Goal: Information Seeking & Learning: Learn about a topic

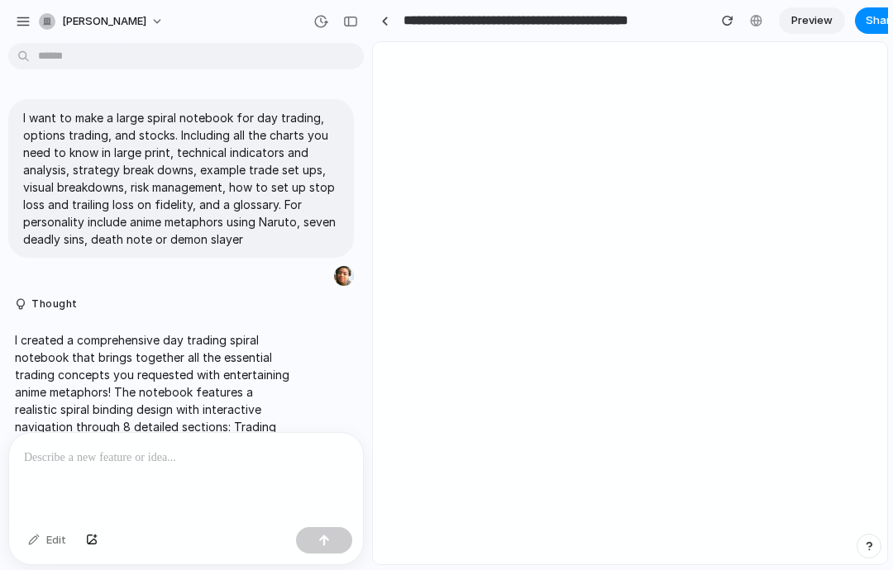
scroll to position [179, 0]
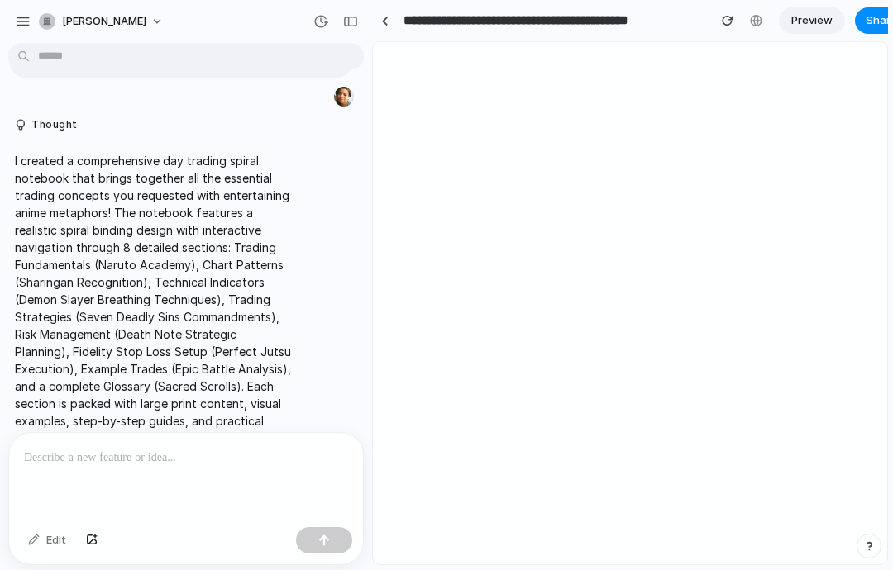
click at [498, 122] on div at bounding box center [630, 303] width 514 height 523
click at [503, 173] on div at bounding box center [630, 303] width 514 height 523
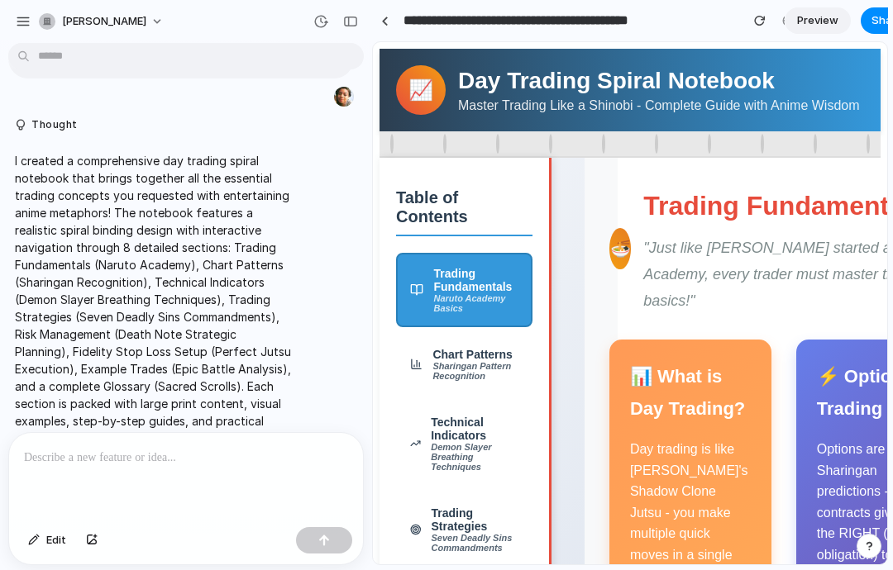
click at [461, 348] on div "Chart Patterns" at bounding box center [475, 354] width 86 height 13
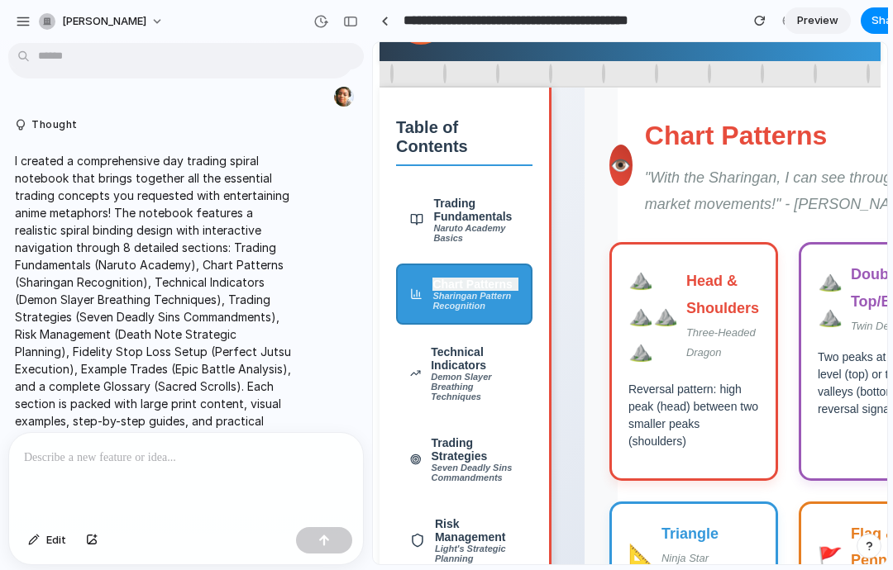
scroll to position [74, 0]
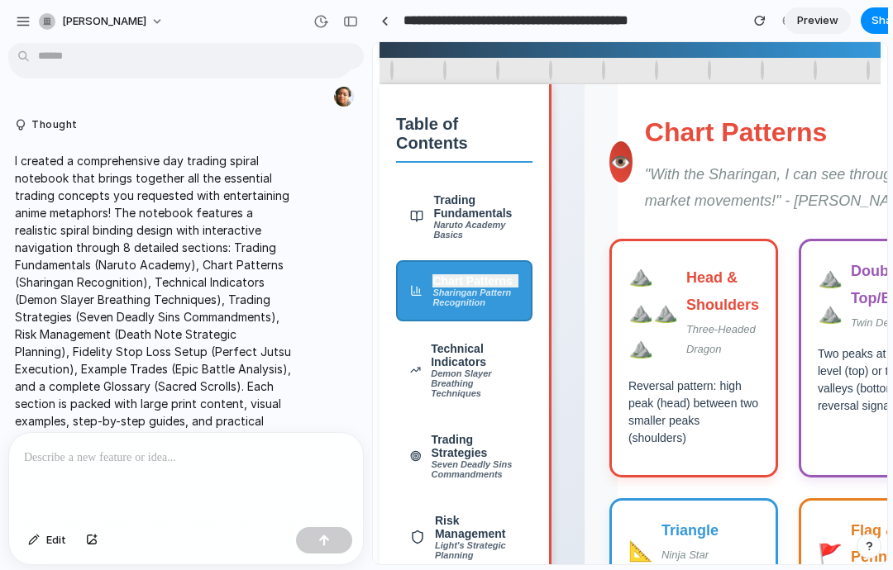
click at [714, 438] on p "Reversal pattern: high peak (head) between two smaller peaks (shoulders)" at bounding box center [693, 412] width 131 height 69
click at [725, 292] on h3 "Head & Shoulders" at bounding box center [722, 292] width 73 height 54
click at [729, 274] on h3 "Head & Shoulders" at bounding box center [722, 292] width 73 height 54
click at [709, 380] on p "Reversal pattern: high peak (head) between two smaller peaks (shoulders)" at bounding box center [693, 412] width 131 height 69
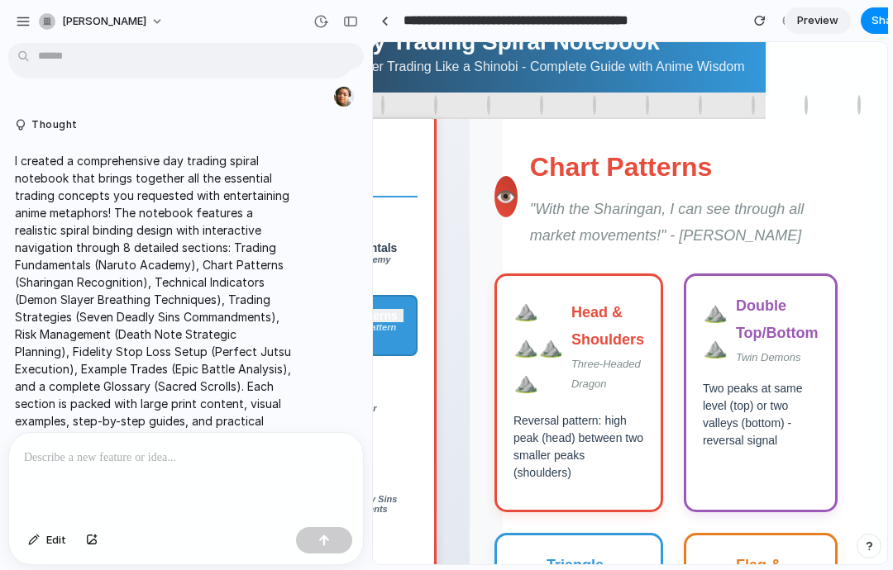
scroll to position [38, 115]
click at [782, 352] on p "Twin Demons" at bounding box center [777, 358] width 83 height 19
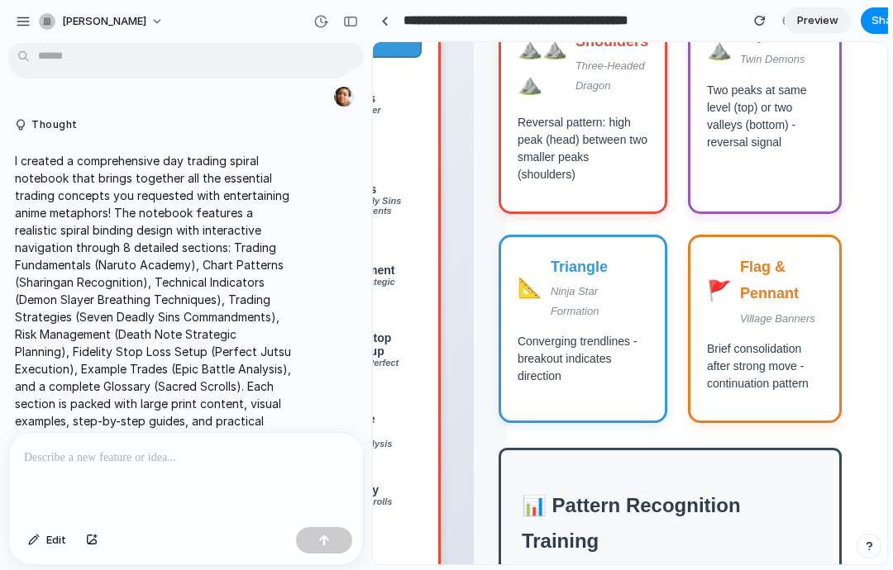
scroll to position [339, 110]
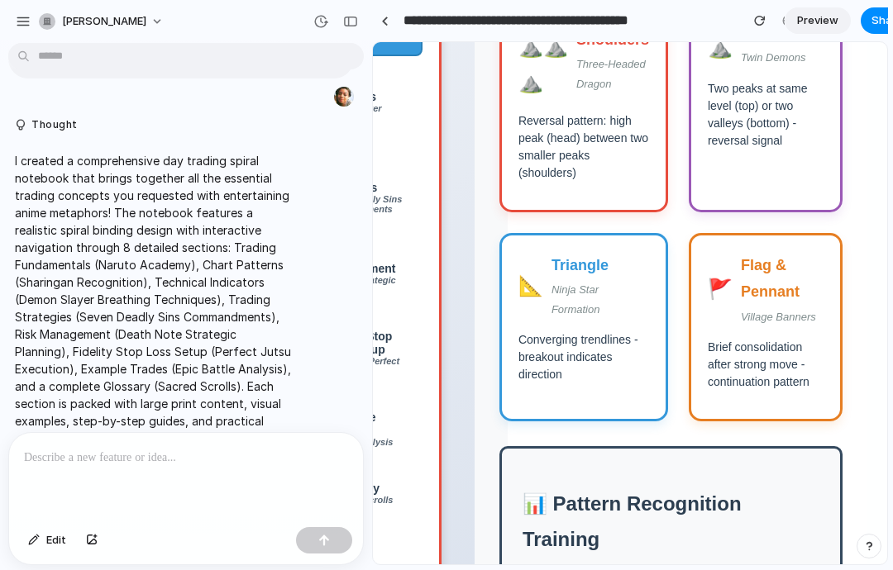
click at [619, 384] on div "📐 Triangle Ninja Star Formation Converging trendlines - breakout indicates dire…" at bounding box center [583, 327] width 169 height 189
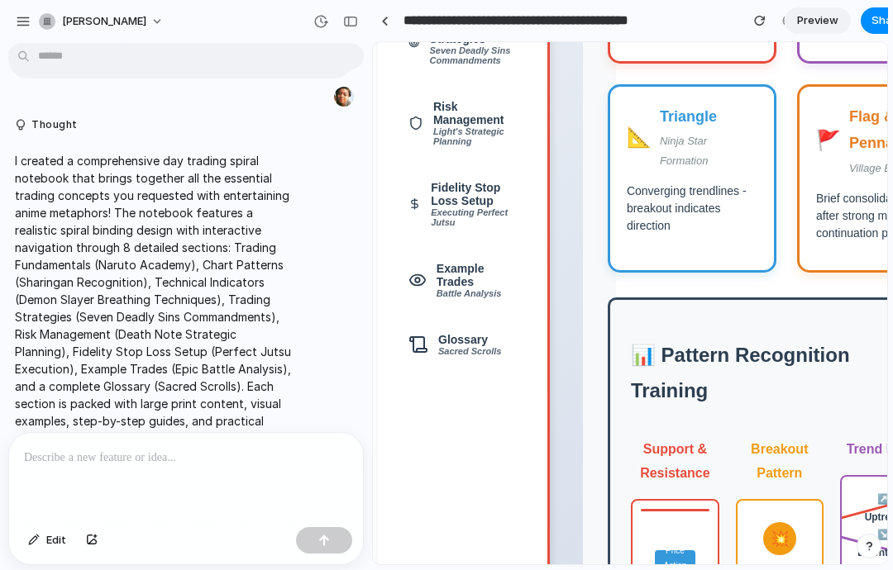
scroll to position [486, 2]
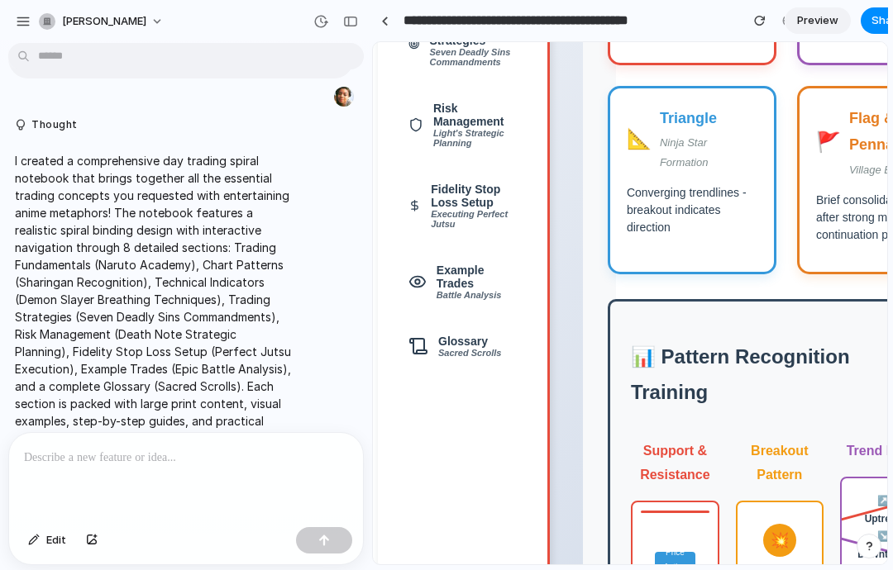
click at [491, 229] on div "Executing Perfect Jutsu" at bounding box center [474, 219] width 86 height 20
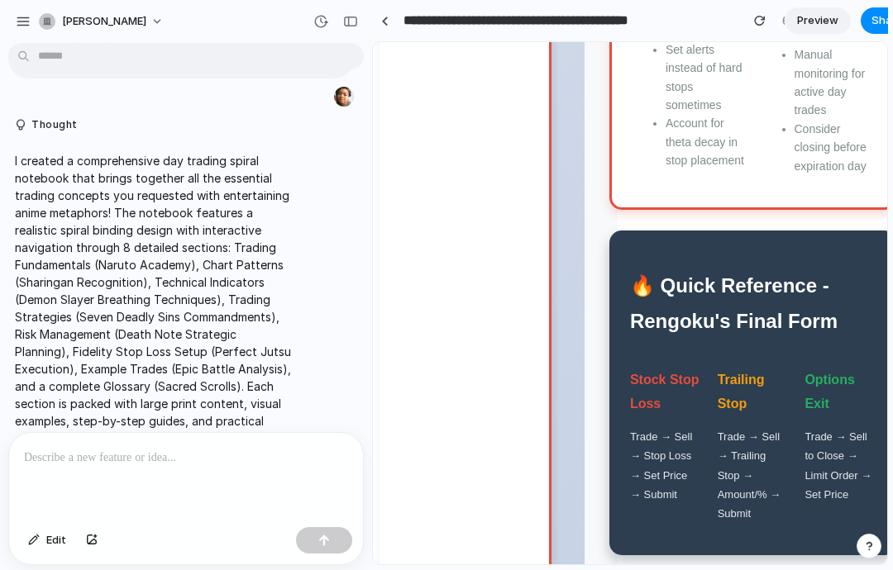
scroll to position [0, 0]
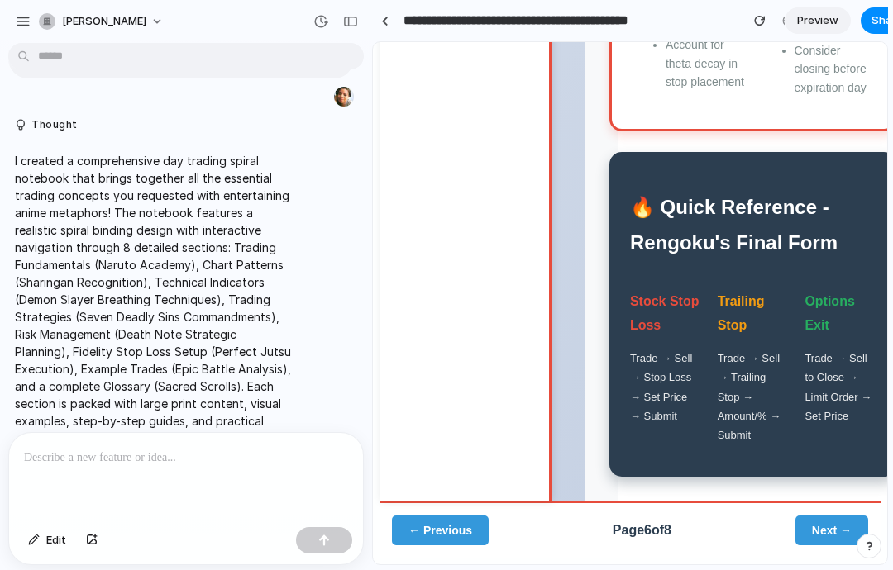
click at [817, 546] on button "Next →" at bounding box center [831, 531] width 73 height 30
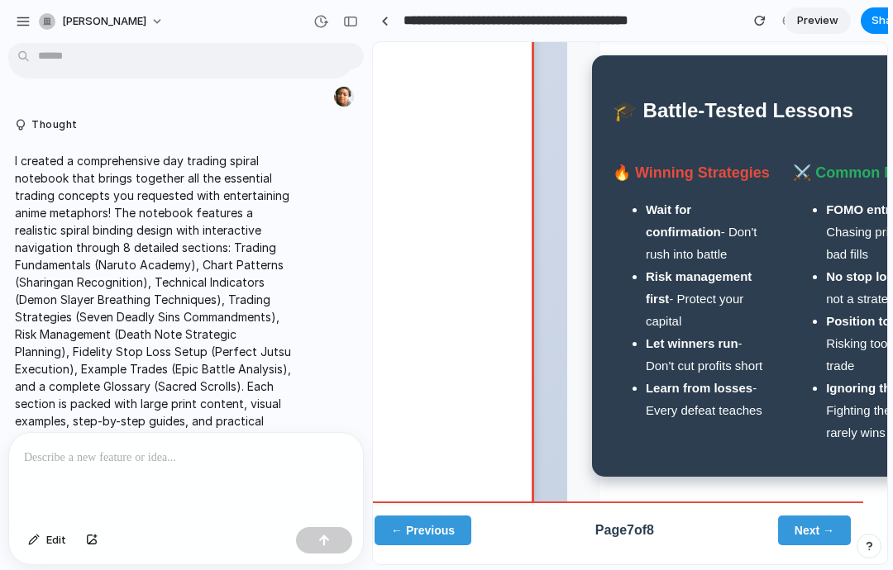
click at [814, 546] on button "Next →" at bounding box center [814, 531] width 73 height 30
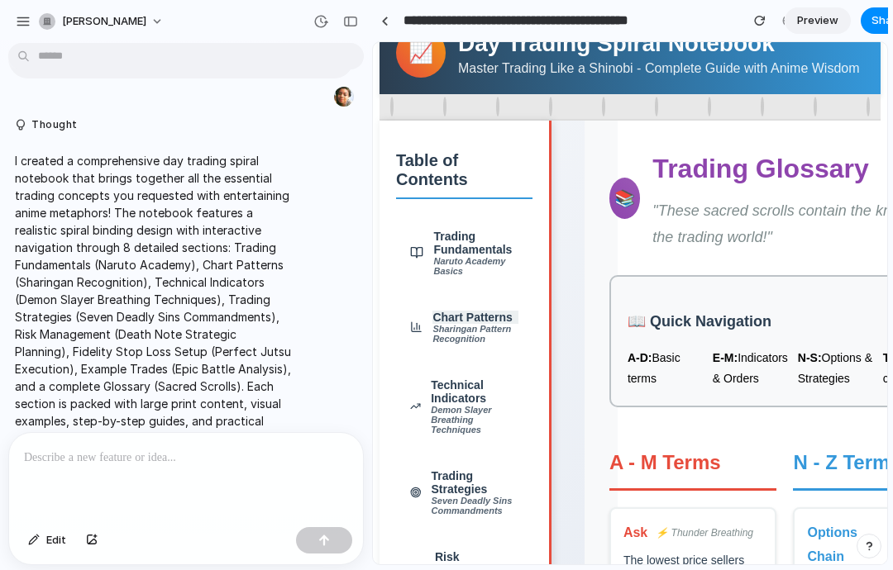
scroll to position [39, 0]
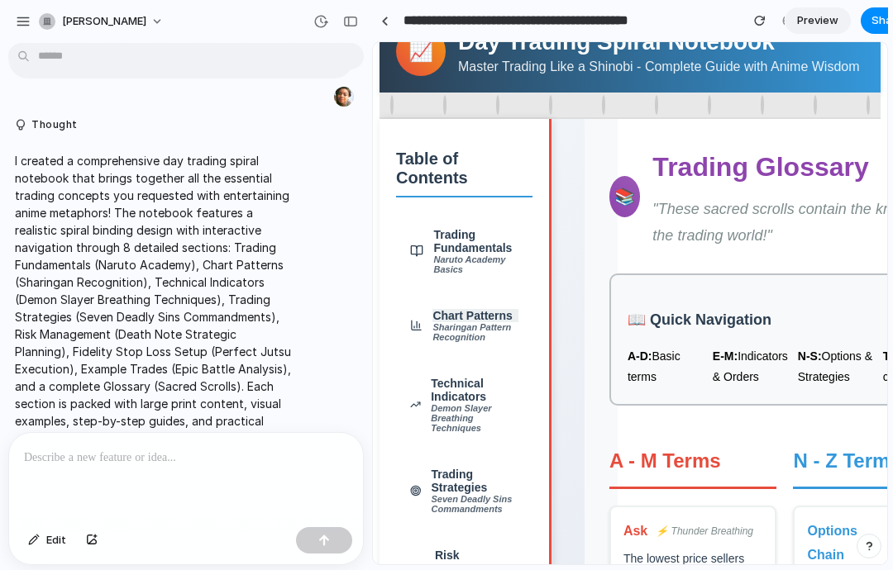
click at [503, 295] on button "Chart Patterns Sharingan Pattern Recognition" at bounding box center [464, 325] width 136 height 61
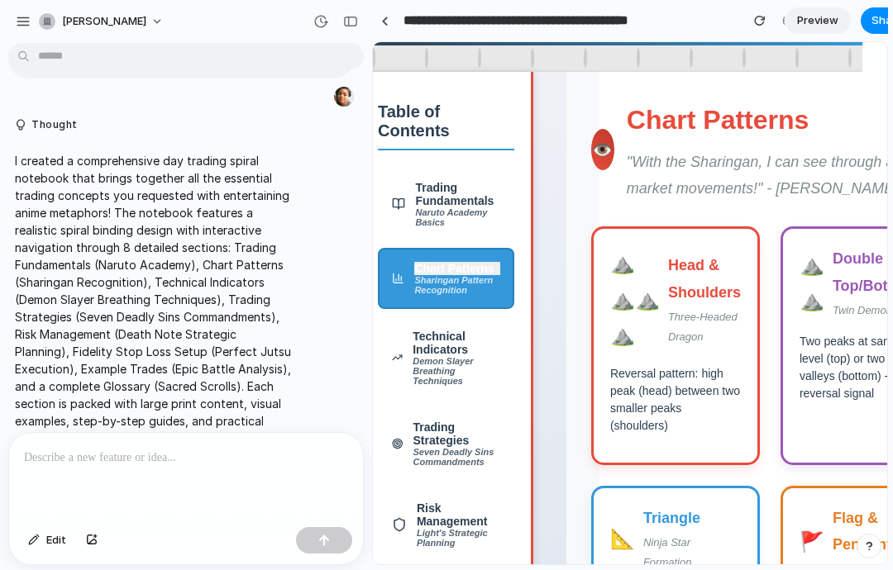
scroll to position [87, 20]
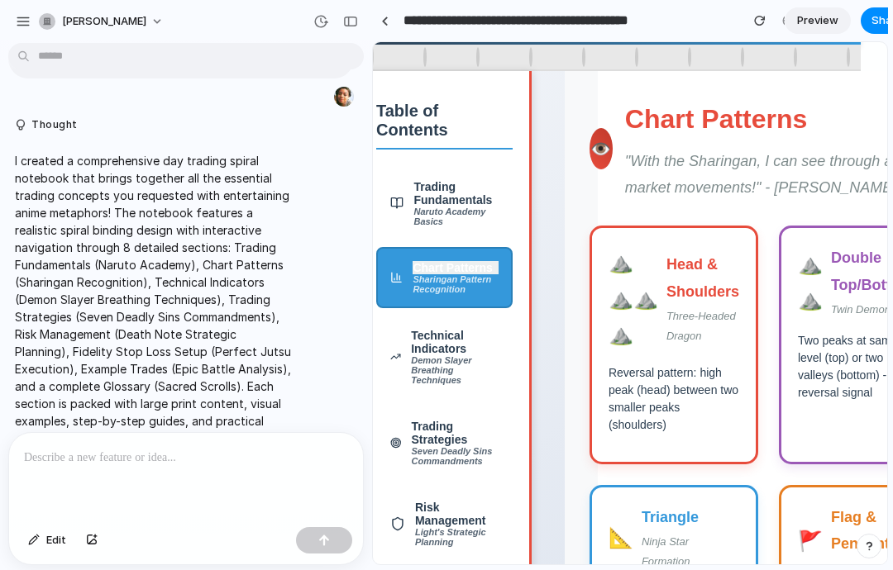
click at [480, 351] on div "Technical Indicators" at bounding box center [455, 342] width 88 height 26
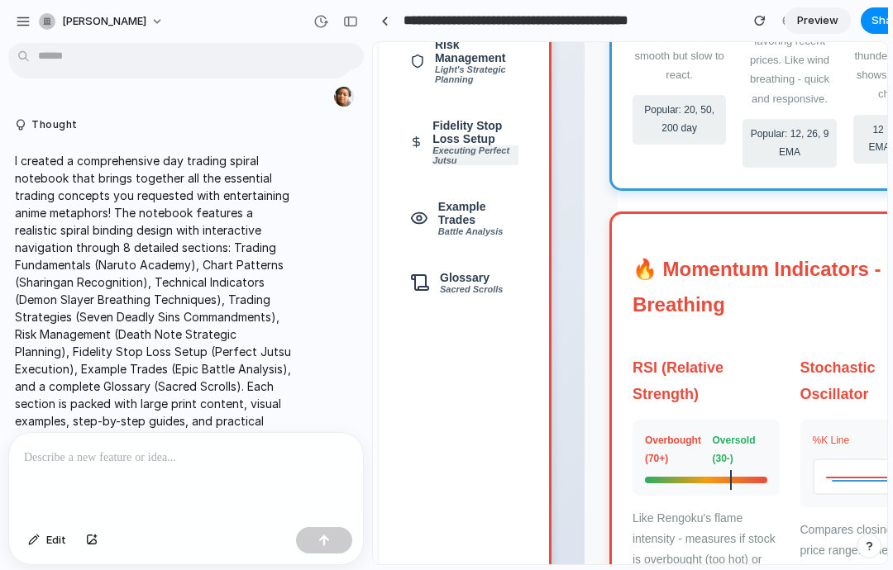
scroll to position [551, 0]
click at [131, 446] on div at bounding box center [186, 477] width 354 height 88
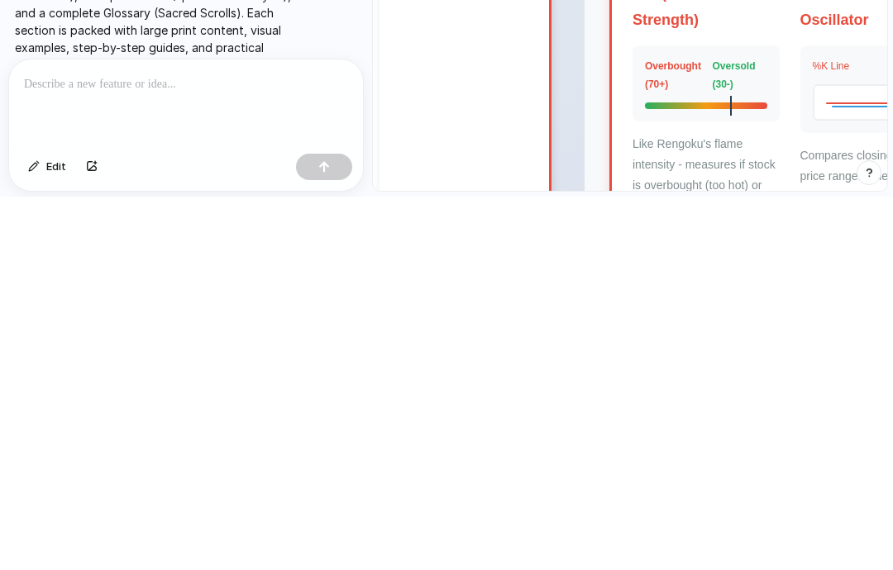
scroll to position [160, 0]
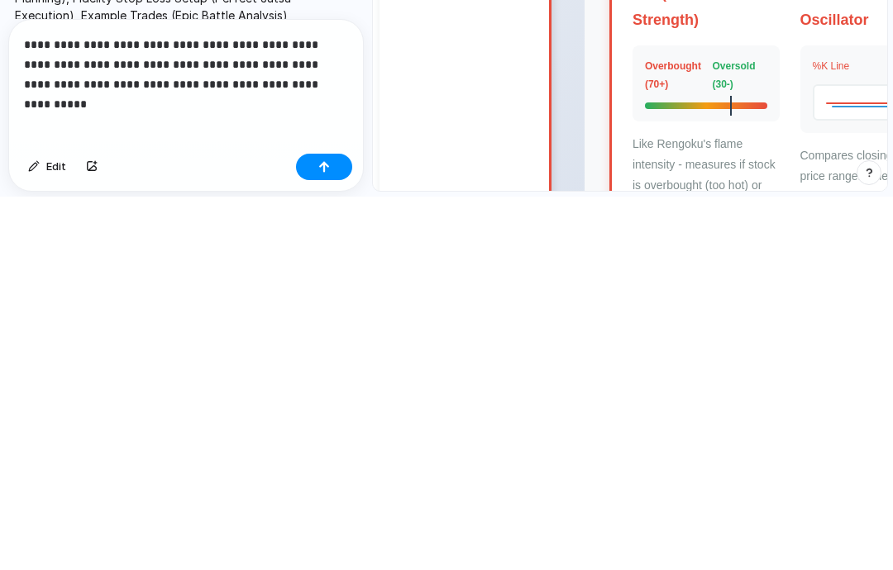
click at [327, 535] on div "button" at bounding box center [324, 541] width 12 height 12
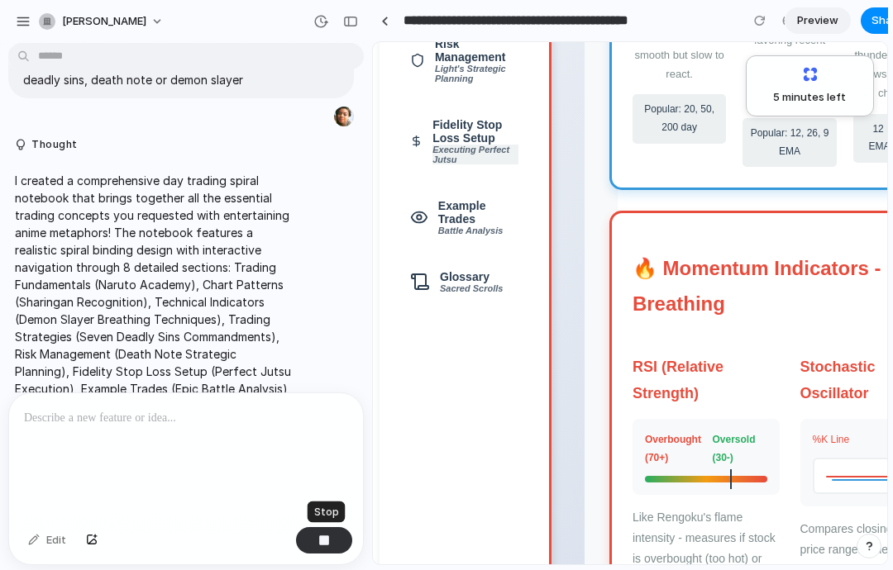
scroll to position [332, 0]
